Goal: Task Accomplishment & Management: Use online tool/utility

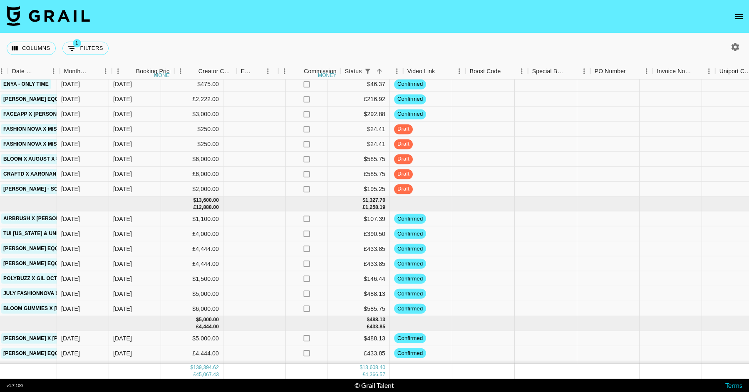
scroll to position [1529, 560]
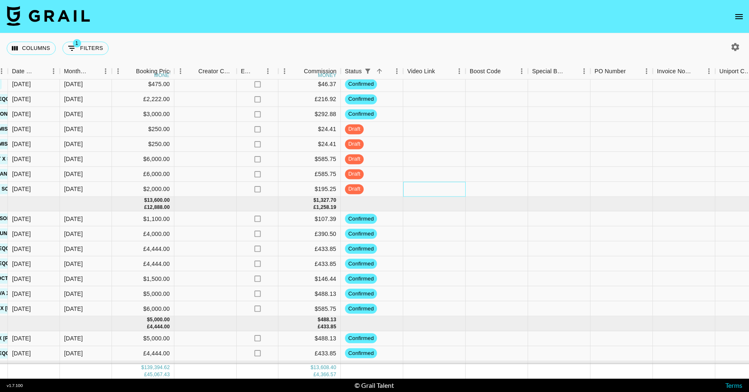
click at [420, 189] on div at bounding box center [434, 189] width 62 height 15
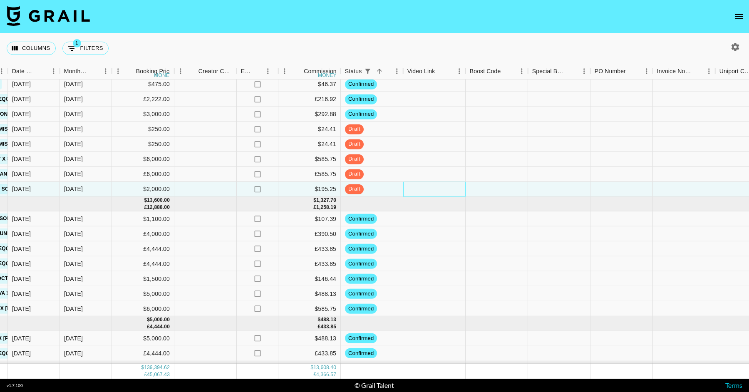
click at [420, 189] on div at bounding box center [434, 189] width 62 height 15
type input "[URL][DOMAIN_NAME]"
click at [416, 171] on div at bounding box center [434, 174] width 62 height 15
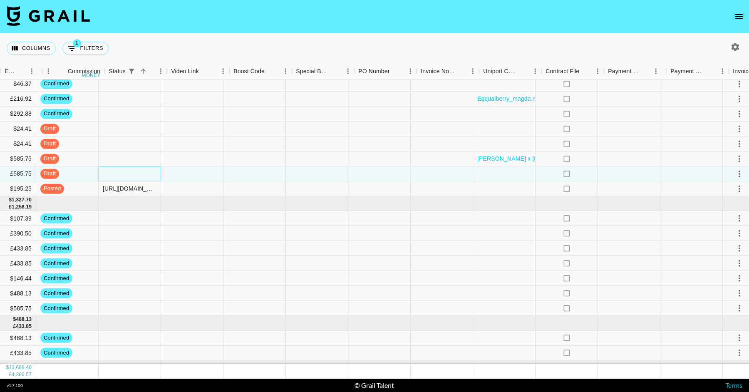
scroll to position [1529, 872]
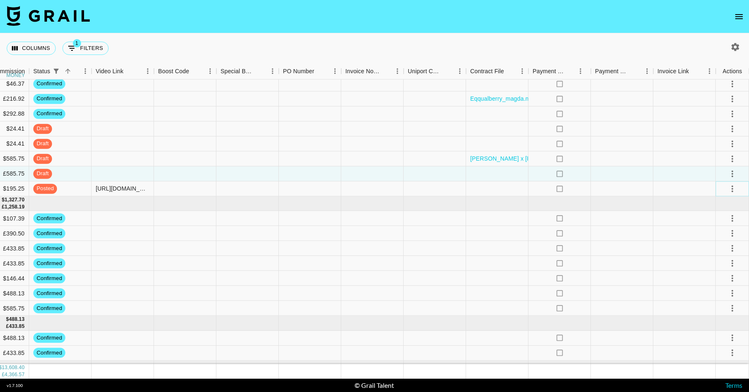
click at [735, 189] on icon "select merge strategy" at bounding box center [732, 188] width 10 height 10
click at [710, 261] on div "Approve" at bounding box center [713, 266] width 25 height 10
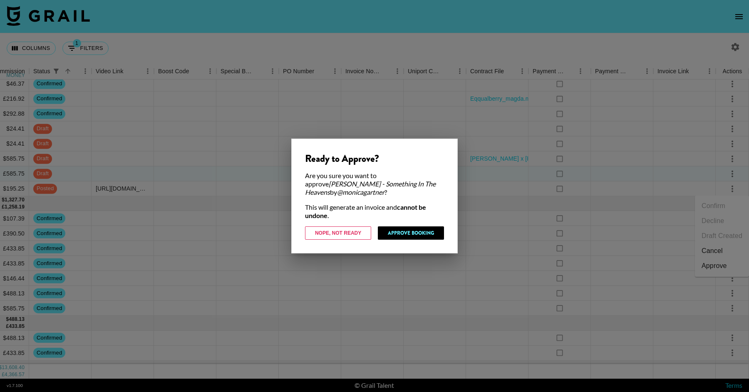
click at [426, 243] on div "Ready to Approve? Are you sure you want to approve [PERSON_NAME] - Something In…" at bounding box center [374, 196] width 166 height 115
click at [421, 231] on button "Approve Booking" at bounding box center [411, 232] width 66 height 13
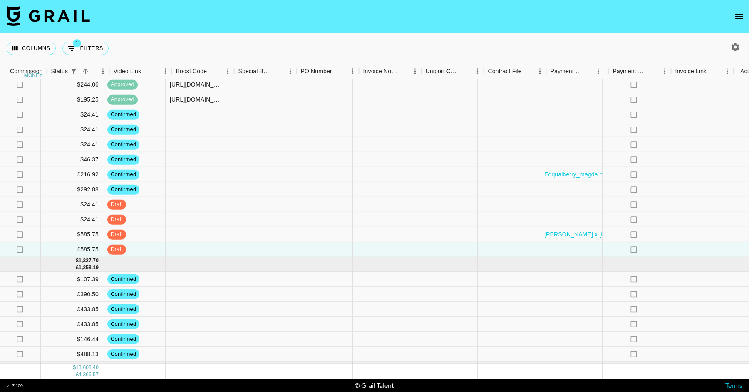
scroll to position [1469, 872]
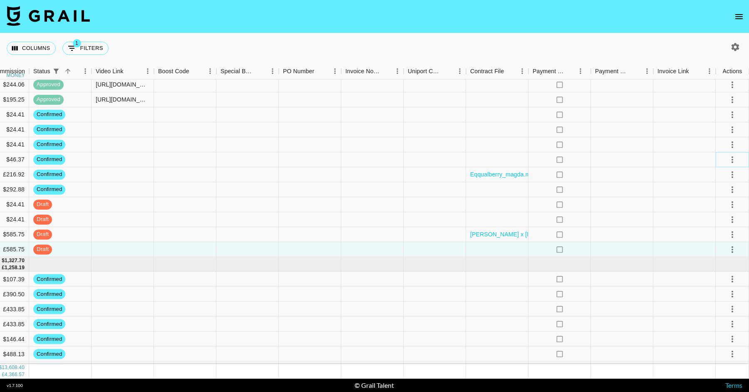
click at [732, 161] on icon "select merge strategy" at bounding box center [732, 159] width 10 height 10
click at [730, 206] on li "Draft Created" at bounding box center [722, 207] width 54 height 15
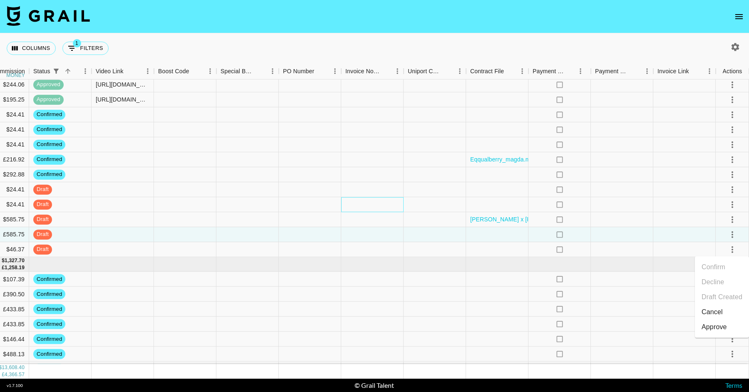
click at [376, 206] on div at bounding box center [372, 204] width 62 height 15
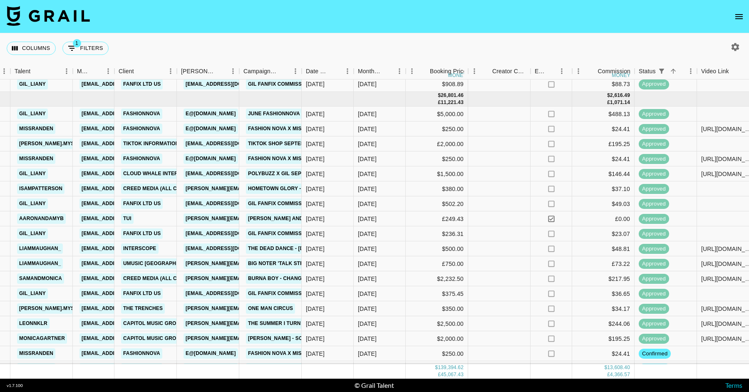
scroll to position [1236, 266]
